Goal: Transaction & Acquisition: Purchase product/service

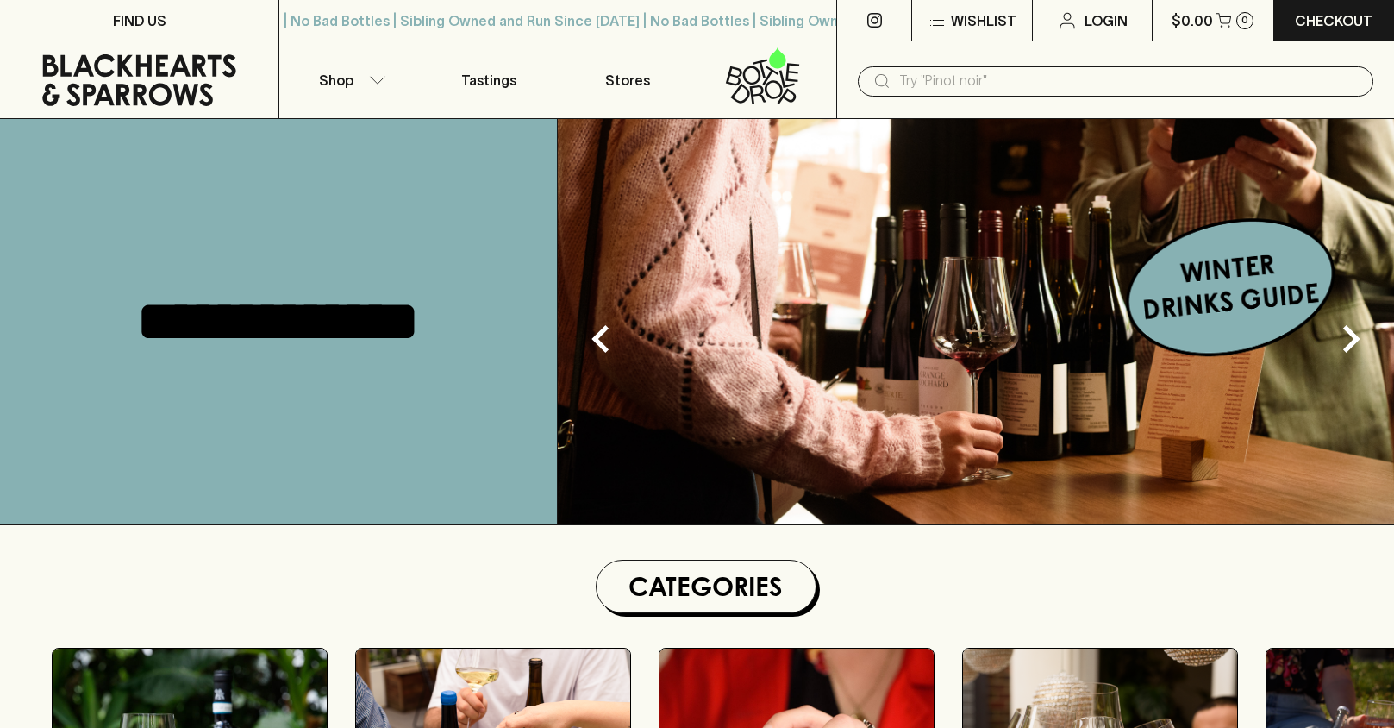
click at [992, 78] on input "text" at bounding box center [1129, 81] width 460 height 28
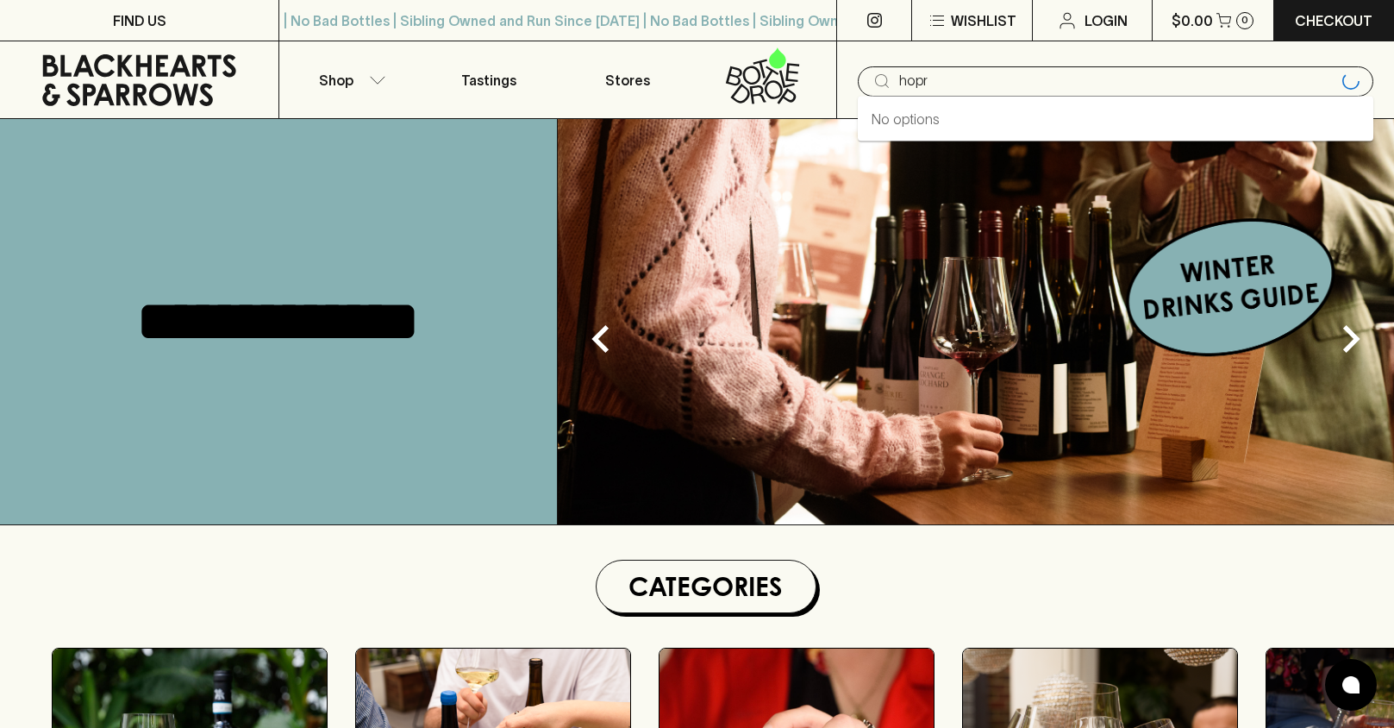
type input "hopr"
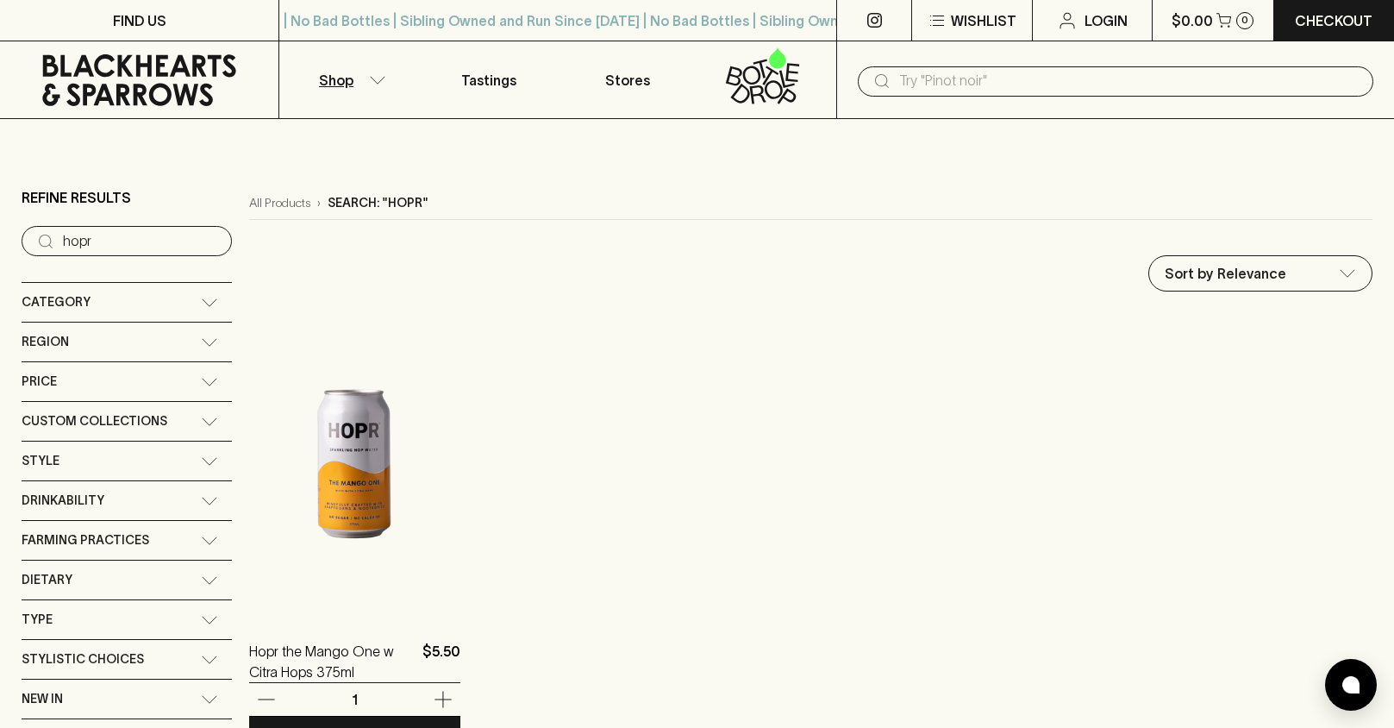
click at [379, 465] on img at bounding box center [354, 464] width 211 height 302
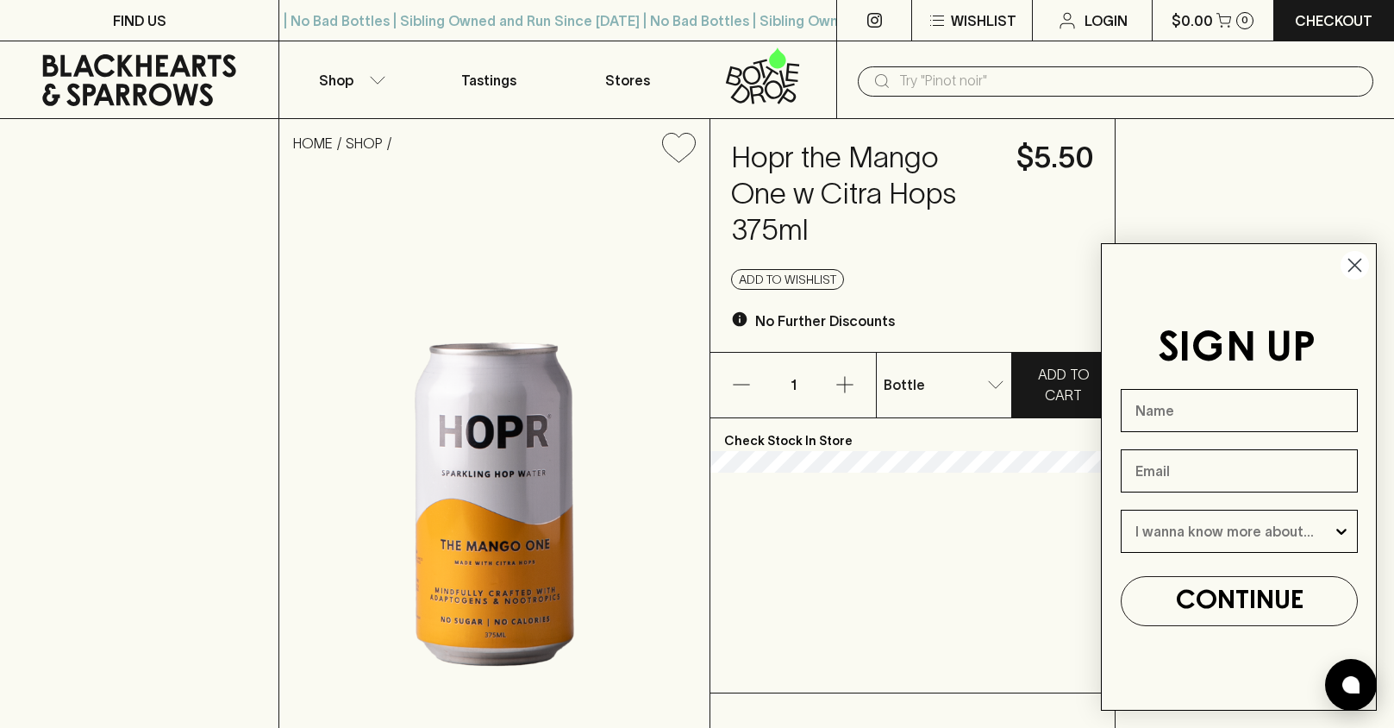
click at [790, 441] on p "Check Stock In Store" at bounding box center [912, 434] width 404 height 33
